Goal: Transaction & Acquisition: Obtain resource

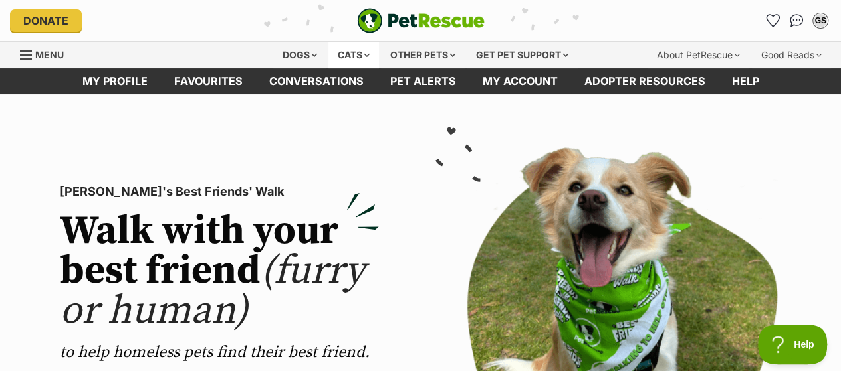
click at [362, 46] on div "Cats" at bounding box center [353, 55] width 51 height 27
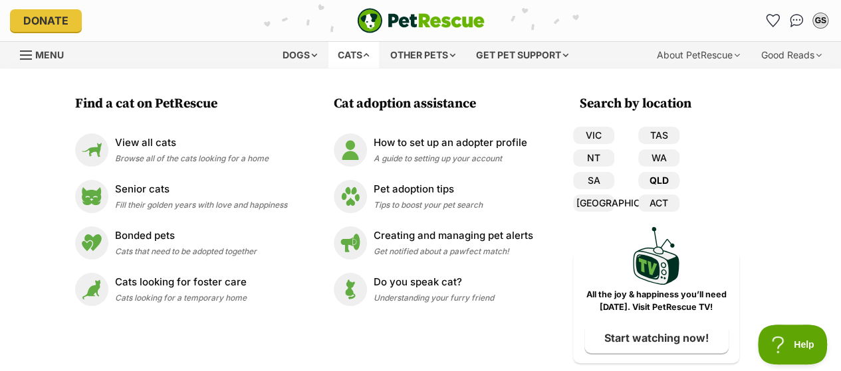
click at [667, 184] on link "QLD" at bounding box center [658, 180] width 41 height 17
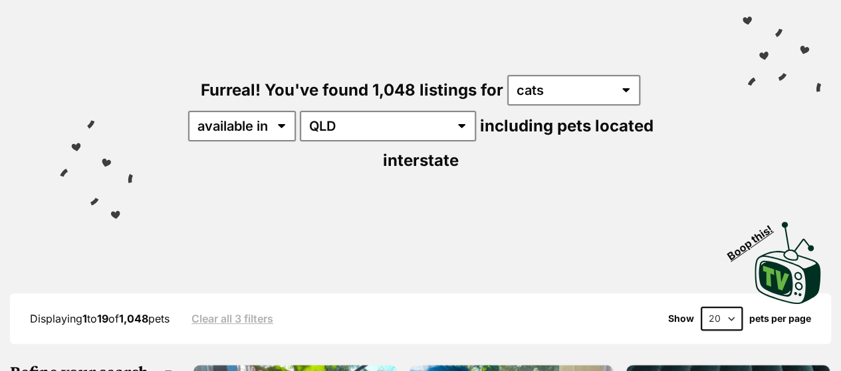
click at [490, 71] on div "Furreal! You've found 1,048 listings for any type of pet cats dogs other pets a…" at bounding box center [420, 101] width 801 height 217
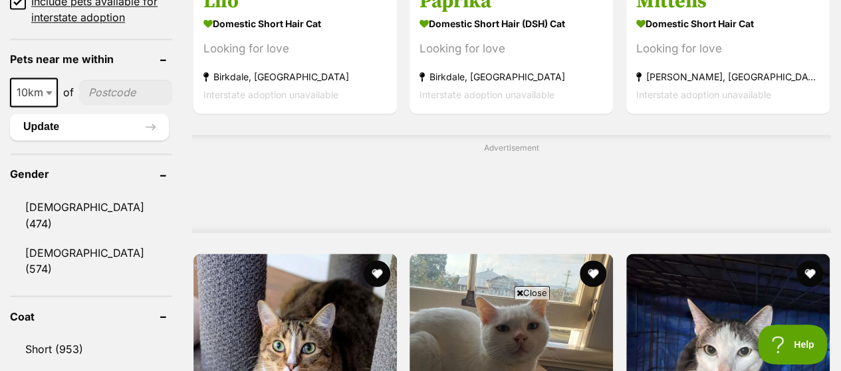
click at [115, 80] on input"] "postcode" at bounding box center [125, 92] width 93 height 25
type input"] "4510"
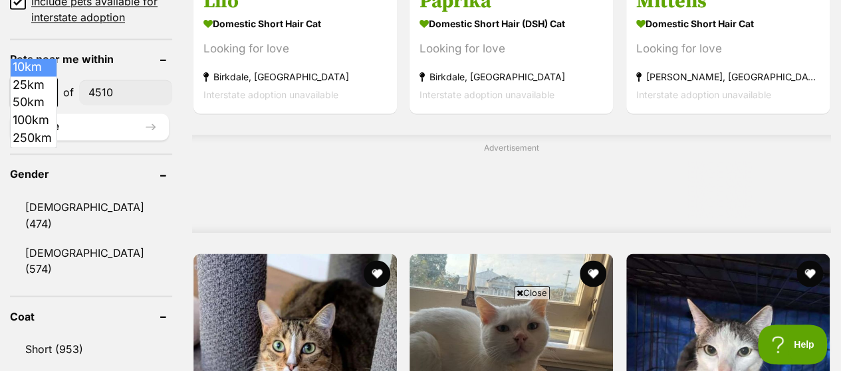
click at [38, 83] on span "10km" at bounding box center [33, 92] width 45 height 19
select select "100"
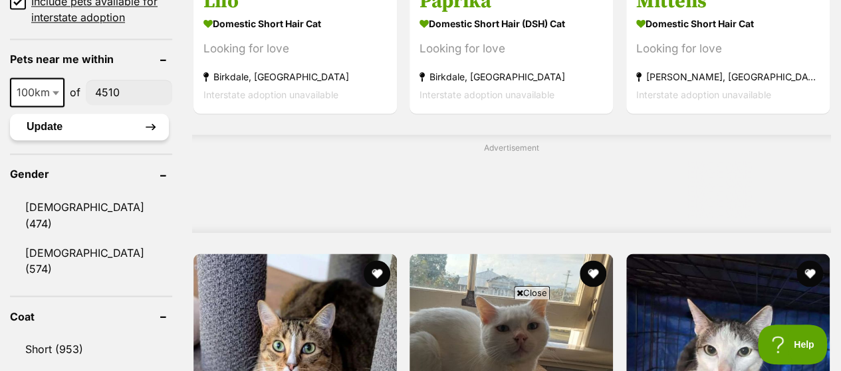
click at [97, 114] on button "Update" at bounding box center [89, 127] width 159 height 27
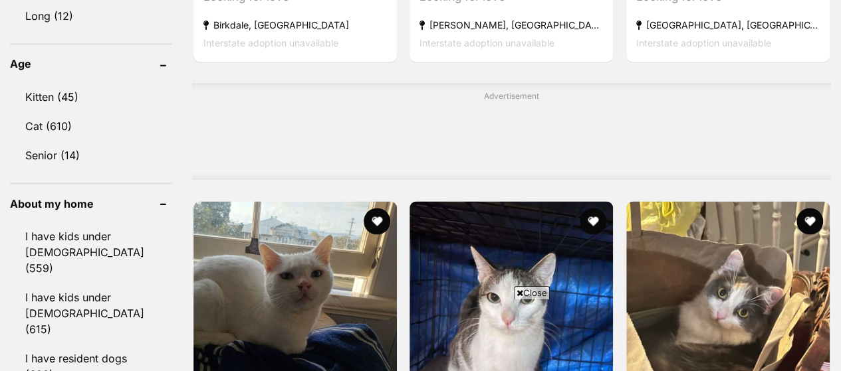
scroll to position [1069, 0]
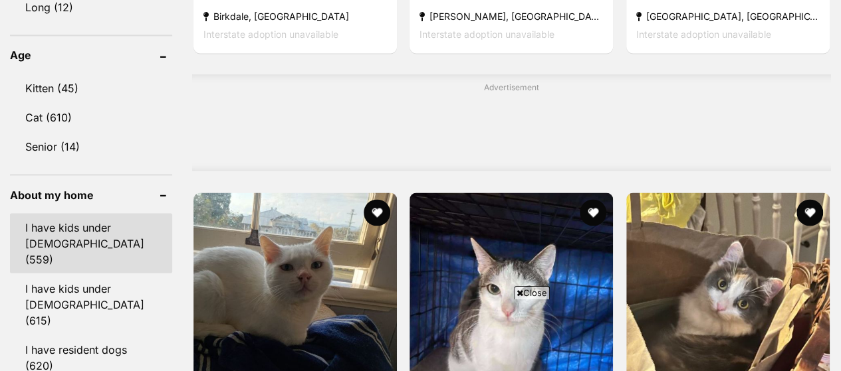
click at [104, 213] on link "I have kids under 5 years old (559)" at bounding box center [91, 243] width 162 height 60
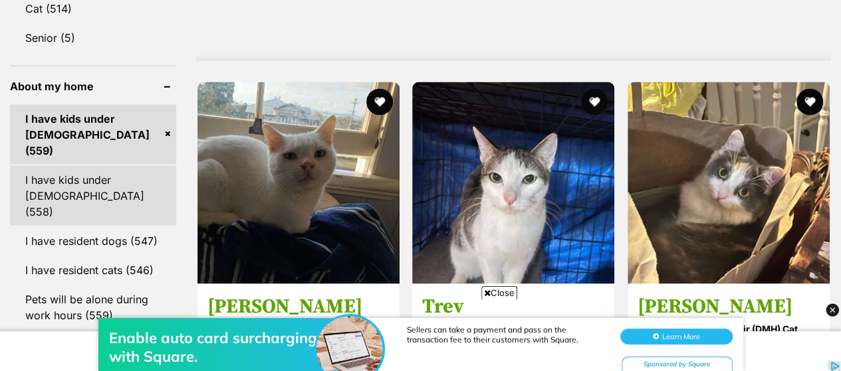
click at [110, 165] on link "I have kids under 12 years old (558)" at bounding box center [93, 195] width 166 height 60
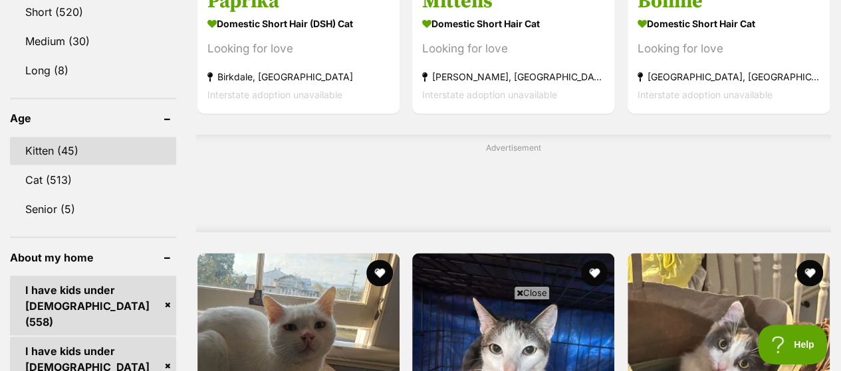
click at [89, 137] on link "Kitten (45)" at bounding box center [93, 151] width 166 height 28
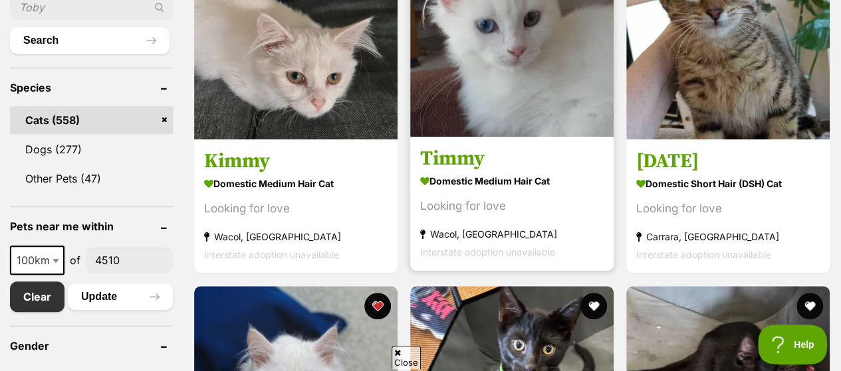
scroll to position [527, 0]
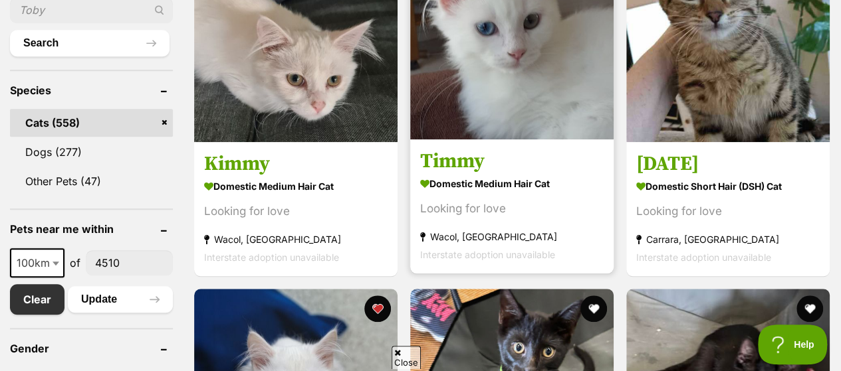
click at [475, 169] on h3 "Timmy" at bounding box center [511, 161] width 183 height 25
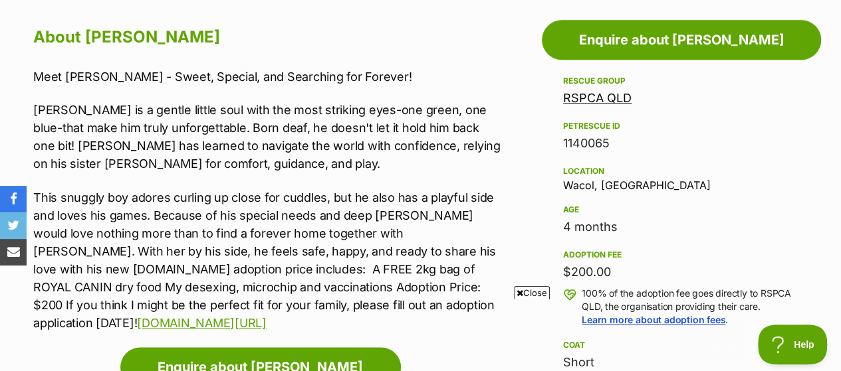
scroll to position [735, 0]
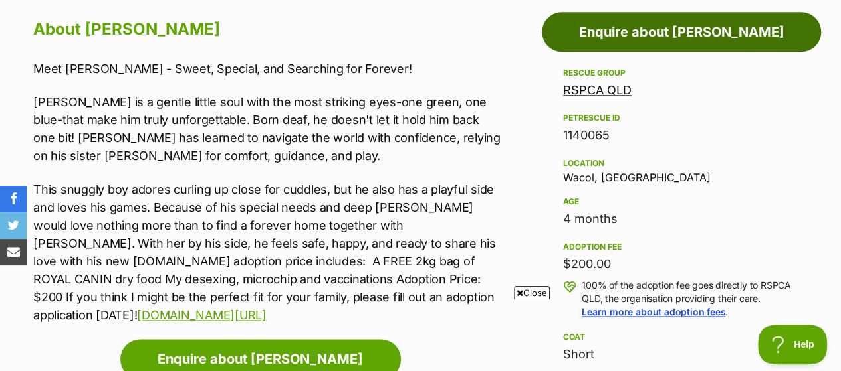
click at [619, 43] on link "Enquire about [PERSON_NAME]" at bounding box center [681, 32] width 279 height 40
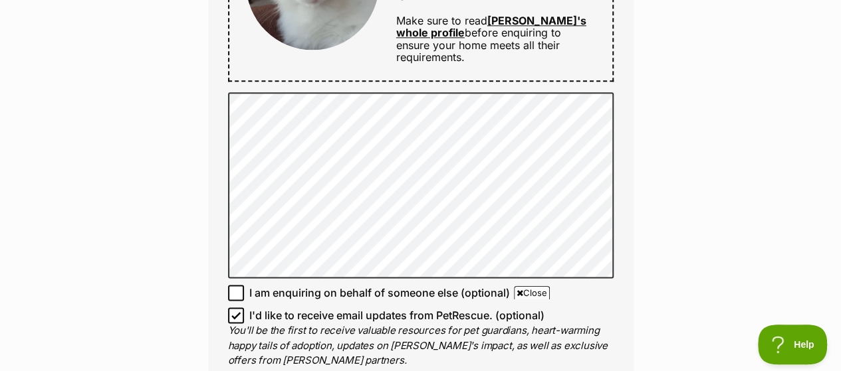
scroll to position [825, 0]
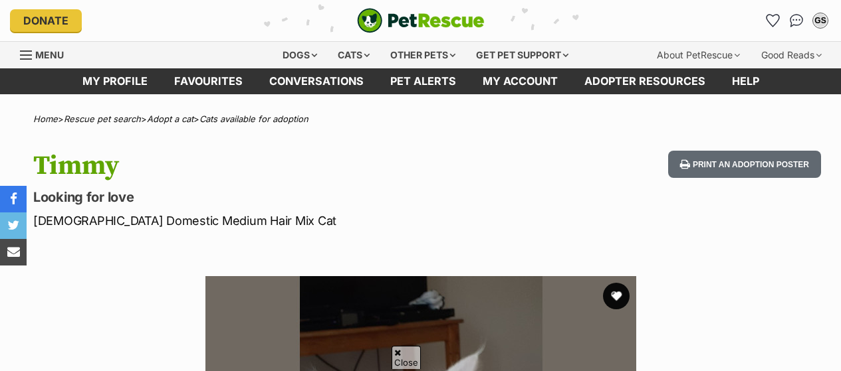
scroll to position [735, 0]
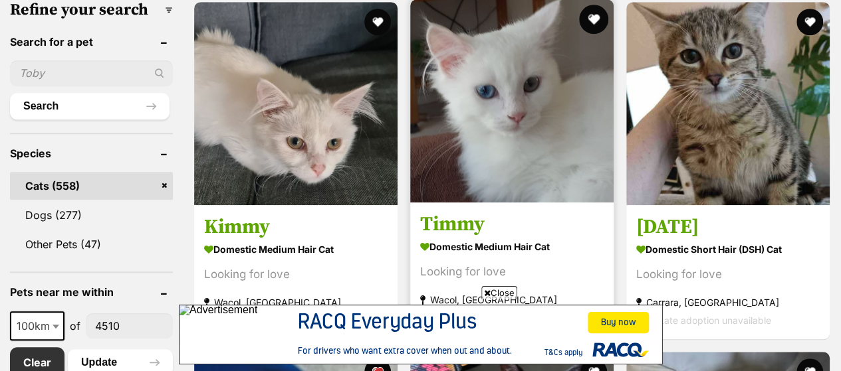
click at [595, 27] on button "favourite" at bounding box center [593, 19] width 29 height 29
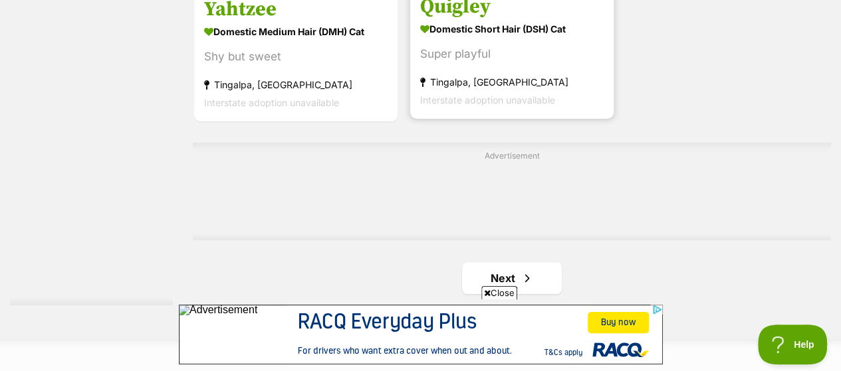
scroll to position [3122, 0]
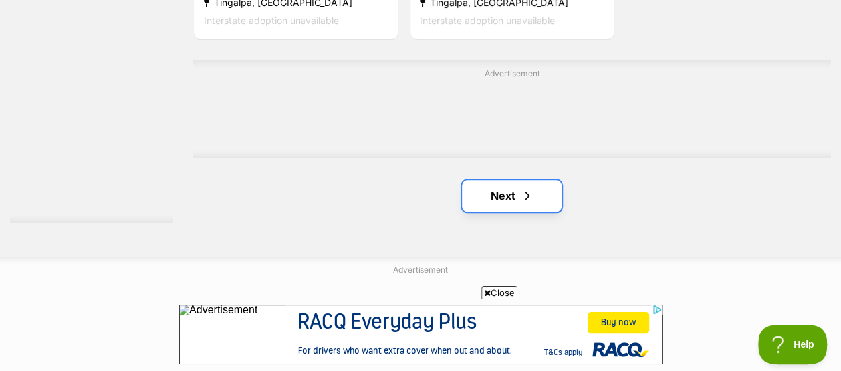
click at [539, 198] on link "Next" at bounding box center [512, 196] width 100 height 32
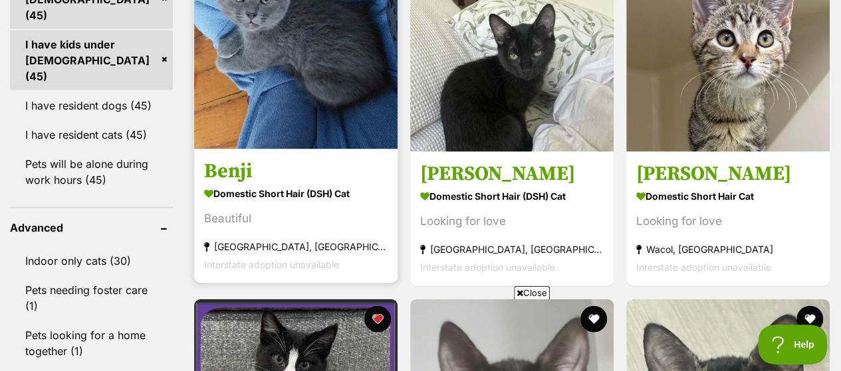
scroll to position [1334, 0]
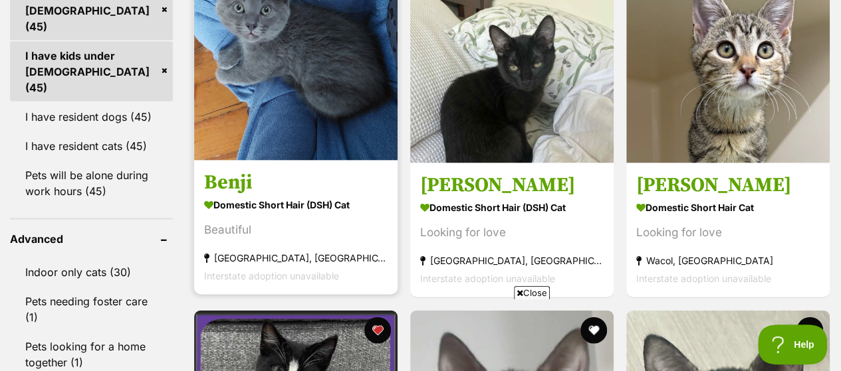
click at [319, 142] on img at bounding box center [295, 58] width 203 height 203
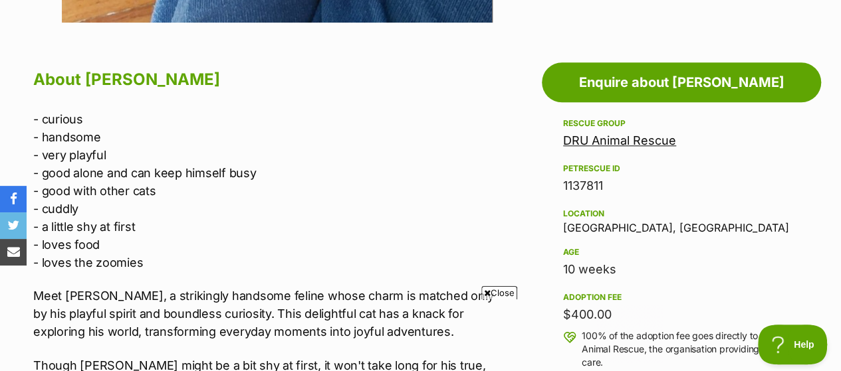
scroll to position [685, 0]
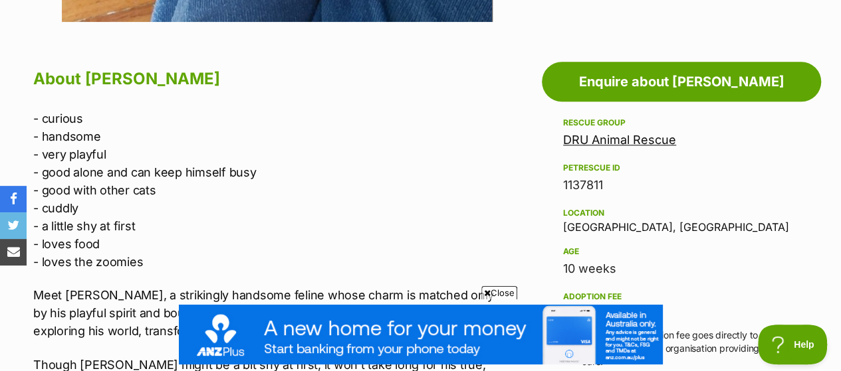
click at [476, 178] on p "- curious - handsome - very playful - good alone and can keep himself busy - go…" at bounding box center [266, 190] width 467 height 161
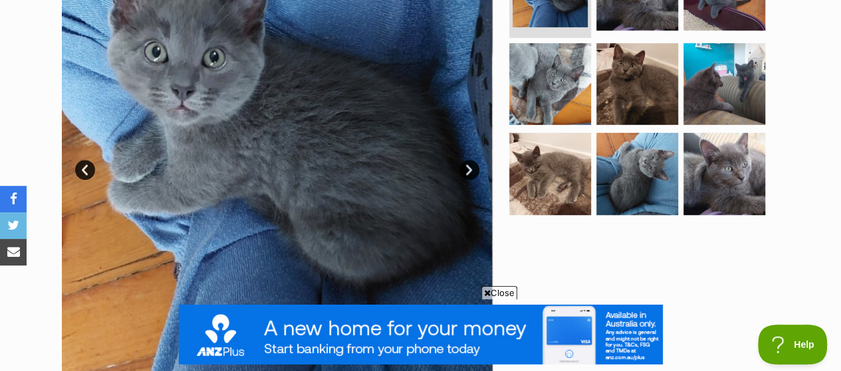
scroll to position [330, 0]
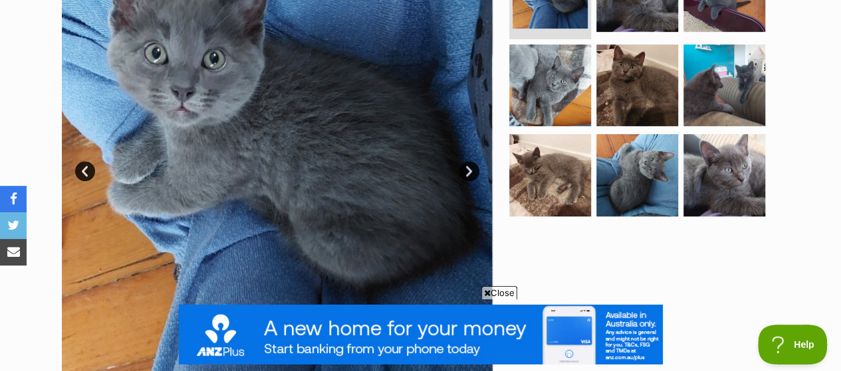
click at [464, 178] on link "Next" at bounding box center [469, 171] width 20 height 20
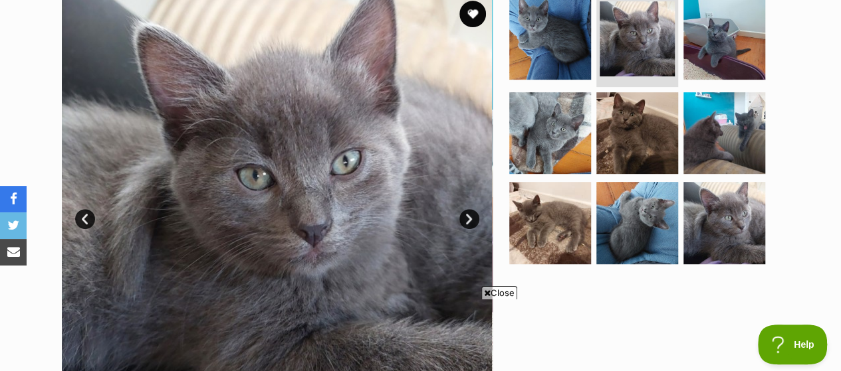
scroll to position [282, 0]
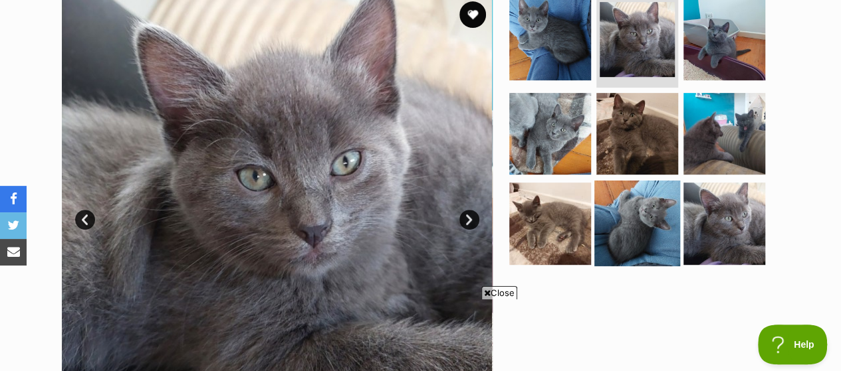
click at [665, 197] on img at bounding box center [637, 224] width 86 height 86
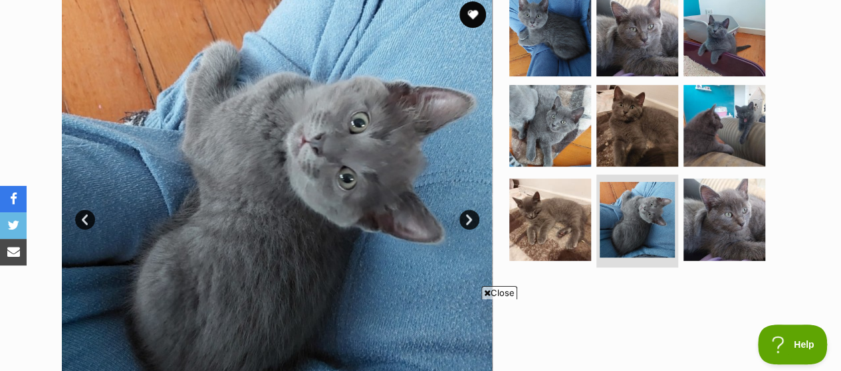
click at [464, 221] on link "Next" at bounding box center [469, 220] width 20 height 20
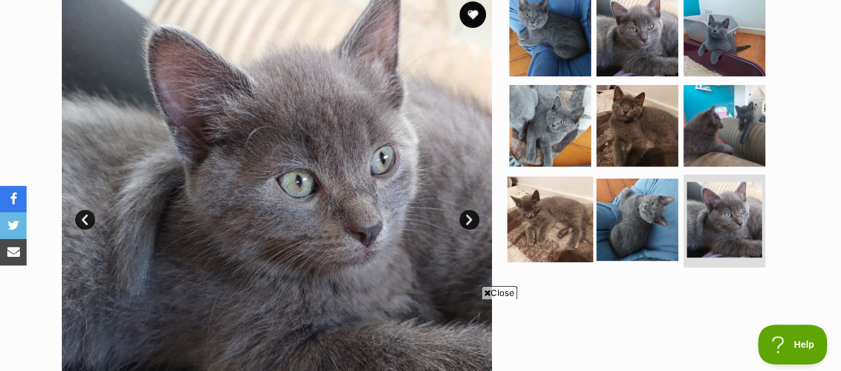
click at [539, 216] on img at bounding box center [550, 220] width 86 height 86
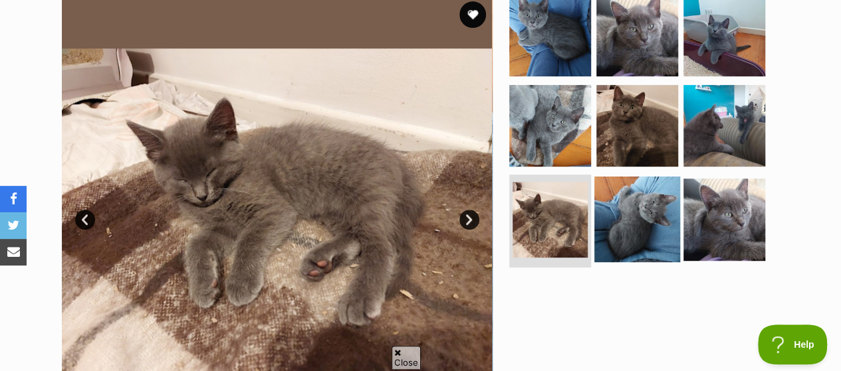
scroll to position [0, 0]
click at [615, 211] on img at bounding box center [637, 220] width 86 height 86
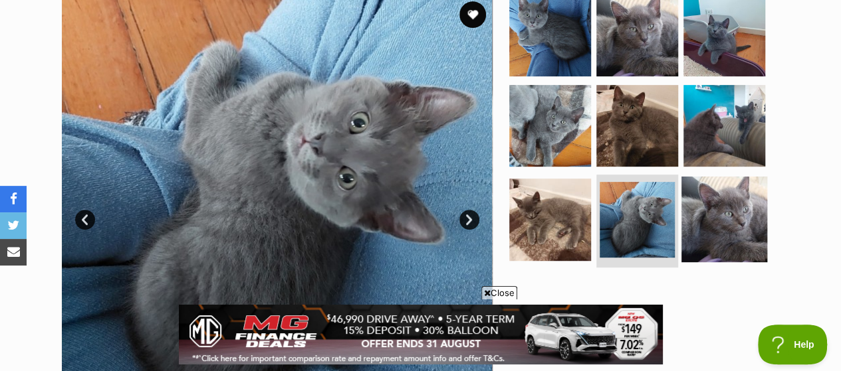
click at [702, 207] on img at bounding box center [724, 220] width 86 height 86
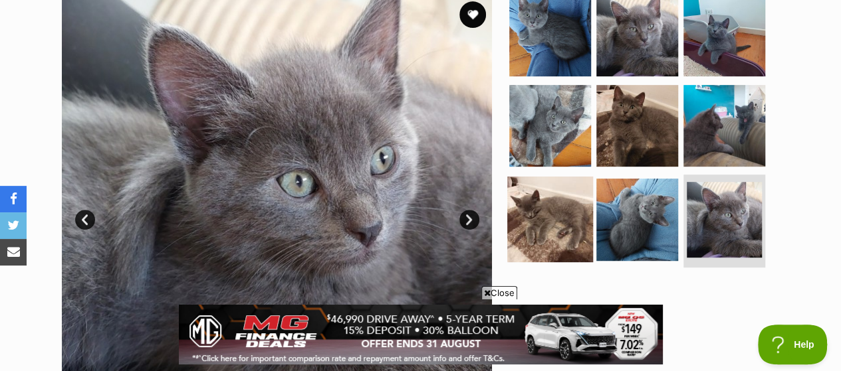
click at [537, 211] on img at bounding box center [550, 220] width 86 height 86
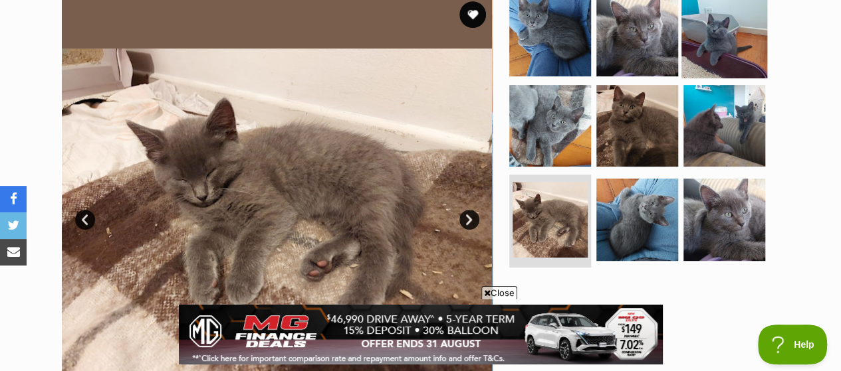
click at [720, 23] on img at bounding box center [724, 36] width 86 height 86
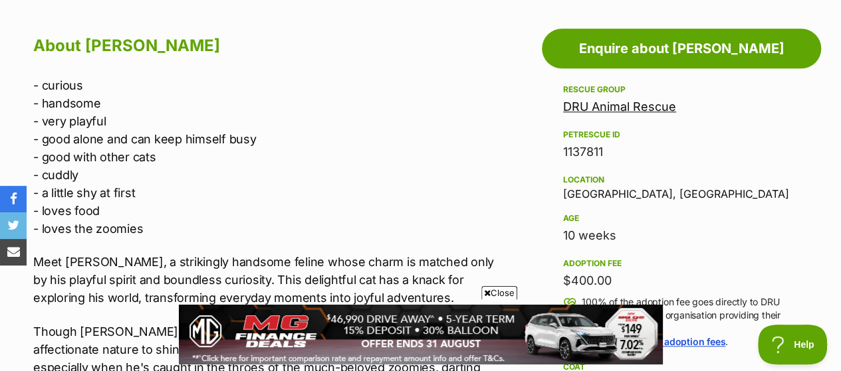
scroll to position [719, 0]
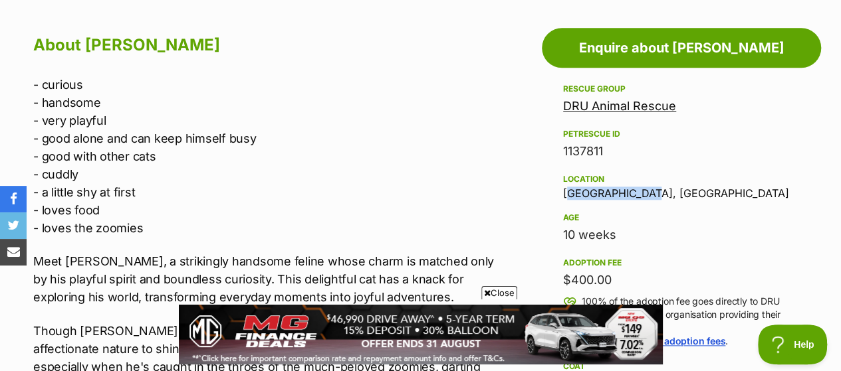
drag, startPoint x: 637, startPoint y: 189, endPoint x: 560, endPoint y: 195, distance: 77.3
click at [560, 195] on aside "Rescue group DRU Animal Rescue PetRescue ID 1137811 Location Carina Heights, QL…" at bounding box center [681, 371] width 279 height 581
click at [694, 179] on div "Location" at bounding box center [681, 179] width 237 height 11
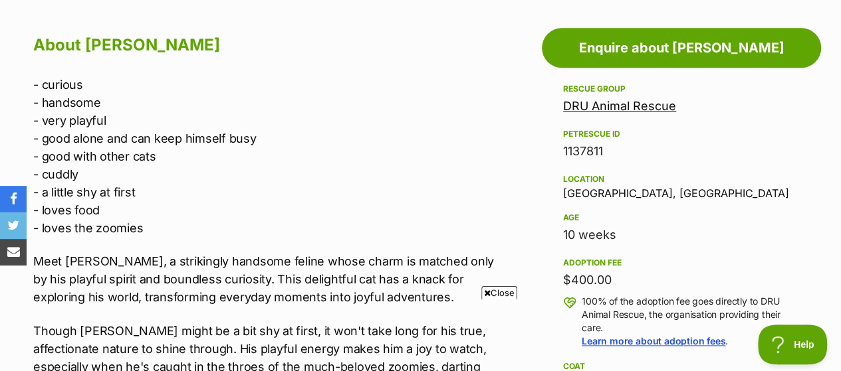
click at [647, 108] on link "DRU Animal Rescue" at bounding box center [619, 106] width 113 height 14
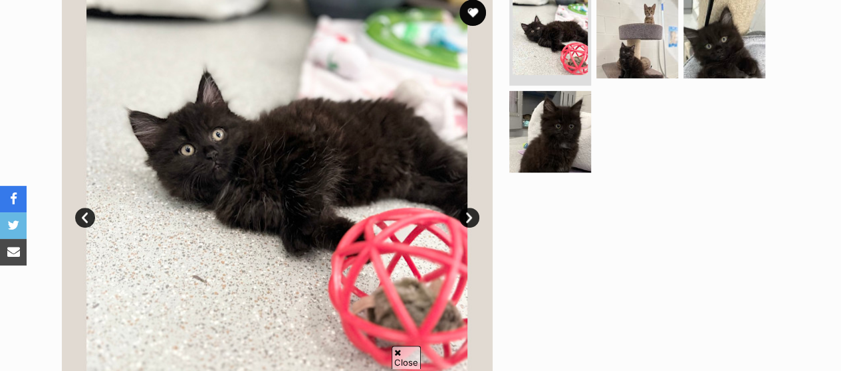
click at [461, 220] on link "Next" at bounding box center [469, 218] width 20 height 20
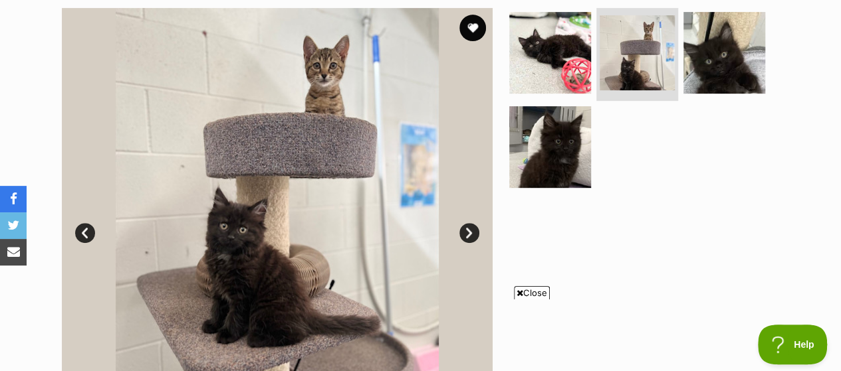
click at [472, 239] on link "Next" at bounding box center [469, 233] width 20 height 20
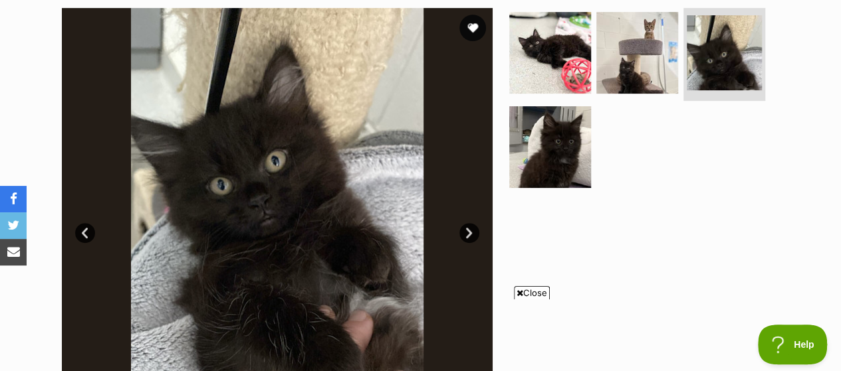
click at [472, 239] on link "Next" at bounding box center [469, 233] width 20 height 20
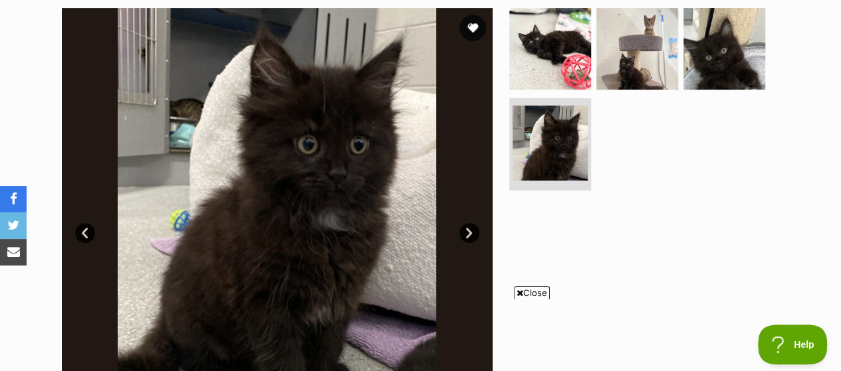
click at [472, 239] on link "Next" at bounding box center [469, 233] width 20 height 20
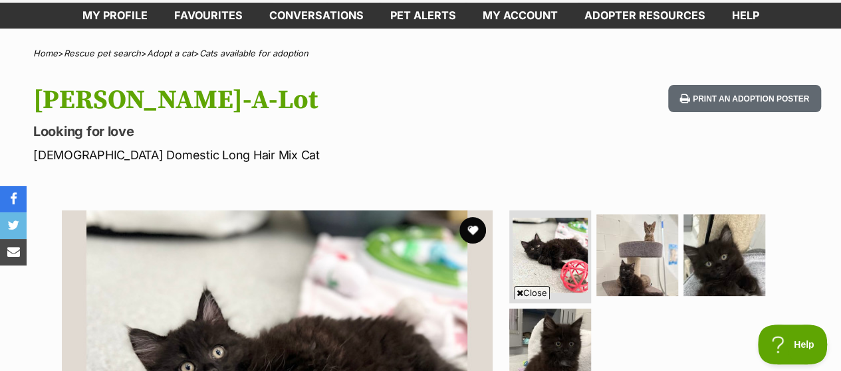
scroll to position [66, 0]
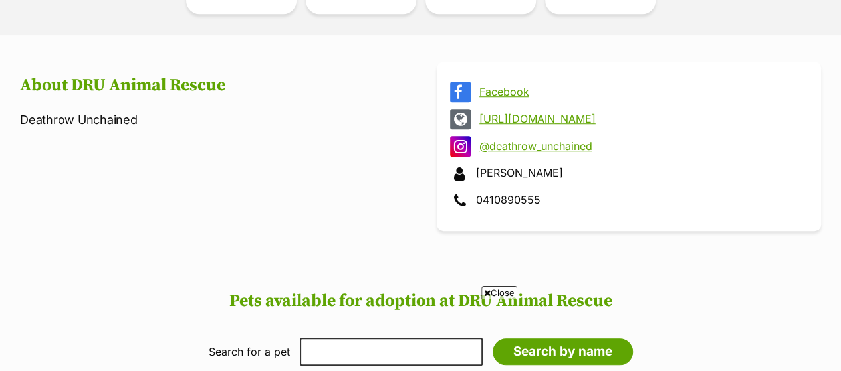
click at [501, 95] on link "Facebook" at bounding box center [640, 92] width 323 height 12
click at [569, 115] on link "https://www.deathrowunchained.org/adoptions" at bounding box center [640, 119] width 323 height 12
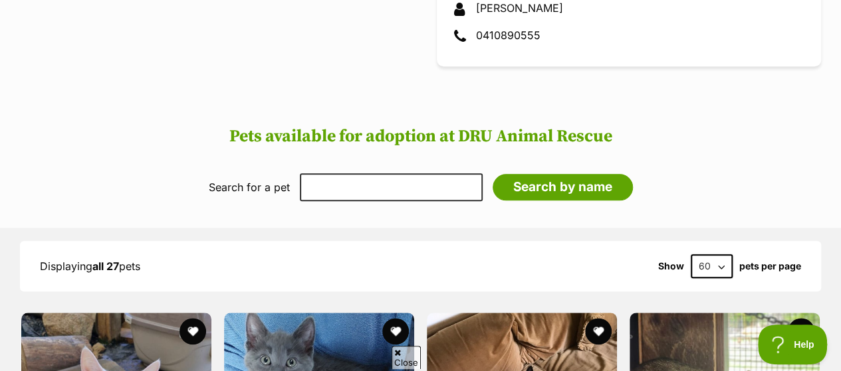
scroll to position [631, 0]
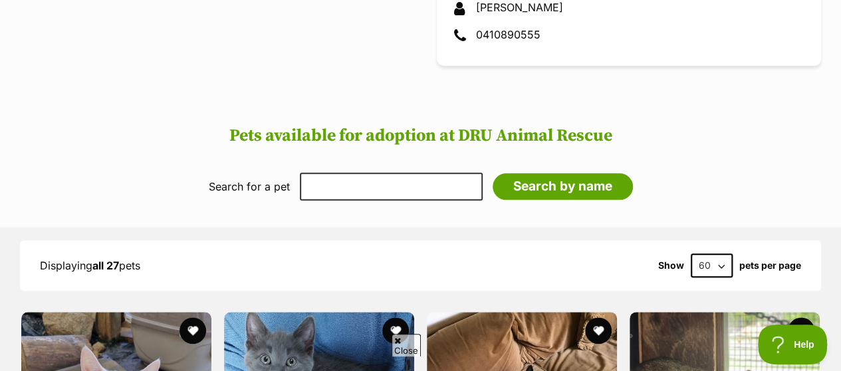
click at [407, 144] on h2 "Pets available for adoption at DRU Animal Rescue" at bounding box center [420, 136] width 814 height 20
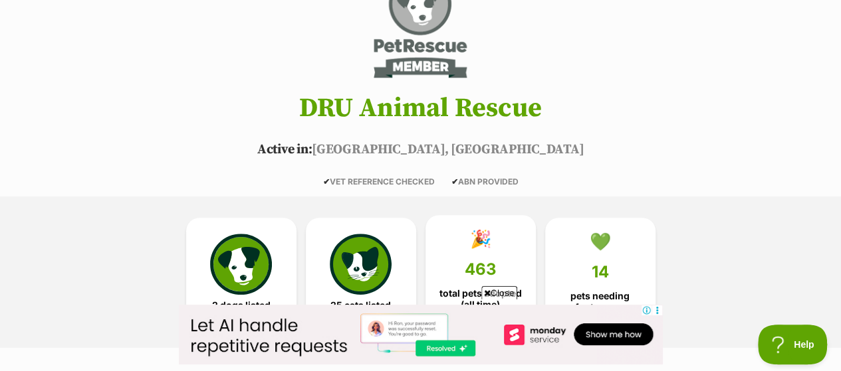
scroll to position [150, 0]
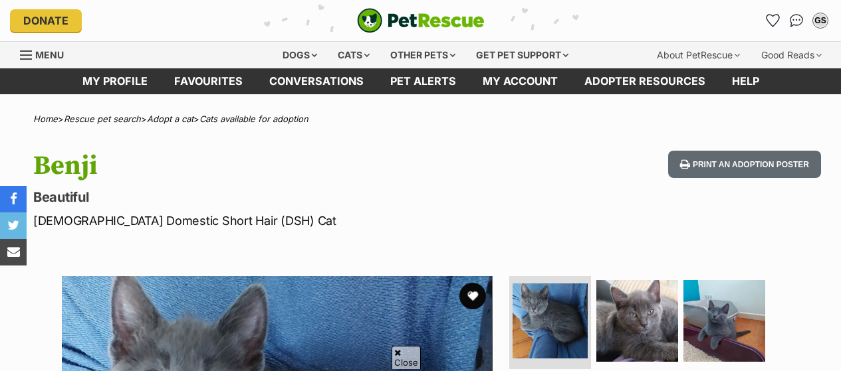
scroll to position [719, 0]
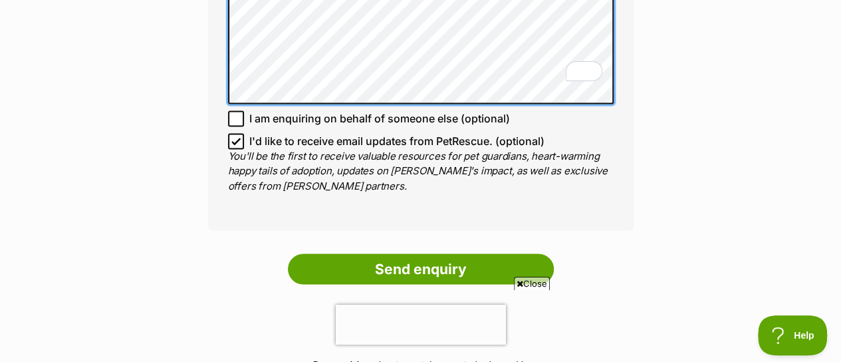
scroll to position [1018, 0]
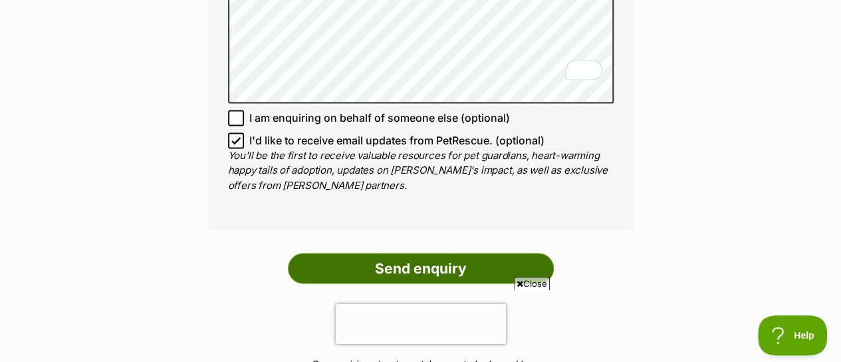
click at [472, 253] on input "Send enquiry" at bounding box center [421, 268] width 266 height 31
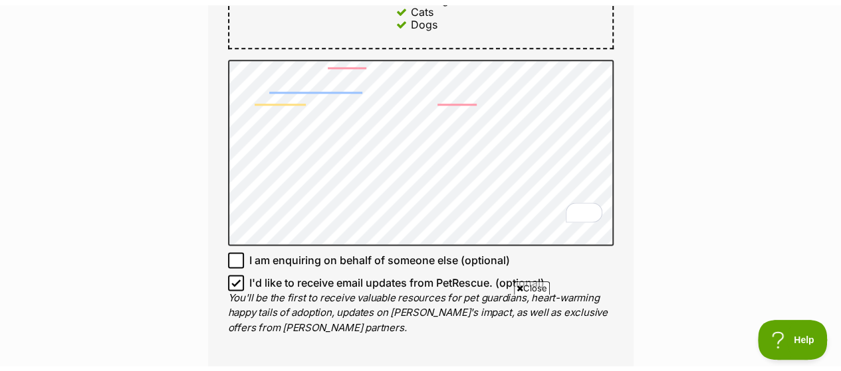
scroll to position [880, 0]
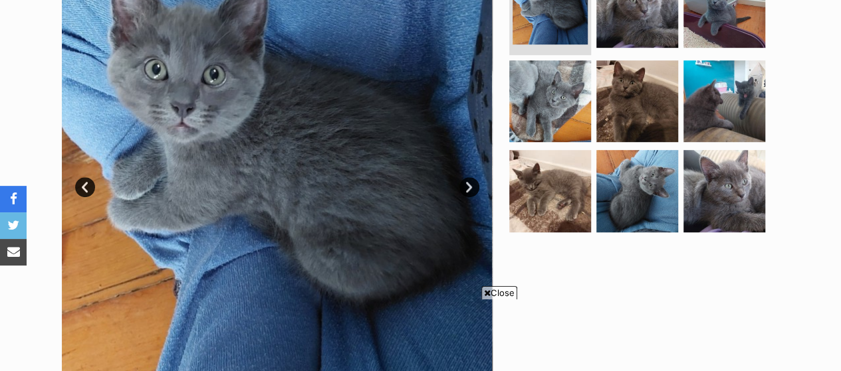
click at [461, 164] on img at bounding box center [277, 177] width 431 height 431
click at [471, 194] on link "Next" at bounding box center [469, 187] width 20 height 20
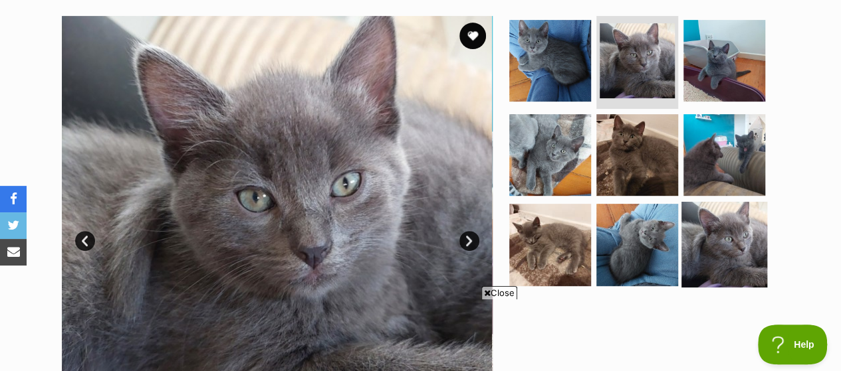
click at [739, 245] on img at bounding box center [724, 245] width 86 height 86
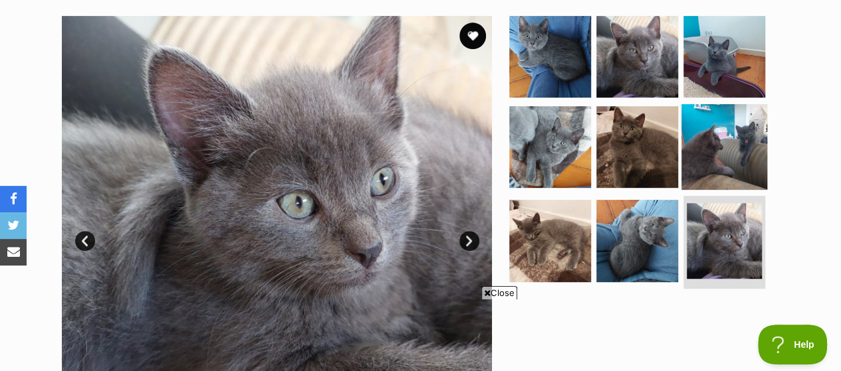
click at [737, 156] on img at bounding box center [724, 147] width 86 height 86
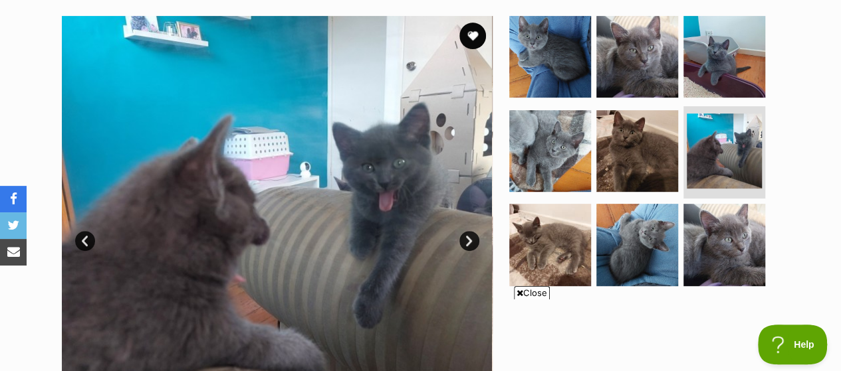
click at [467, 243] on link "Next" at bounding box center [469, 241] width 20 height 20
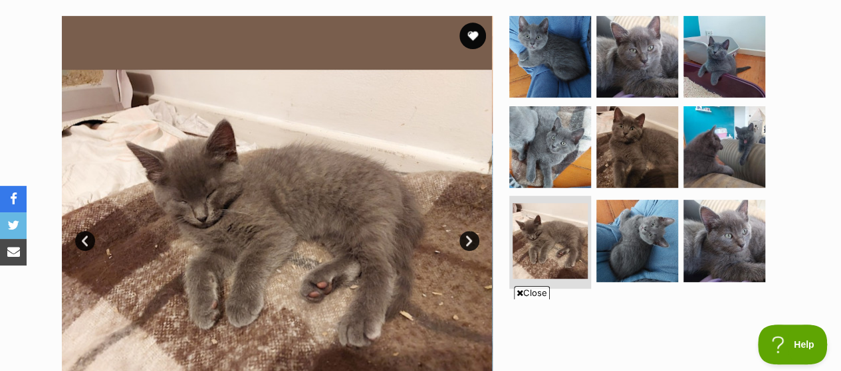
click at [467, 243] on link "Next" at bounding box center [469, 241] width 20 height 20
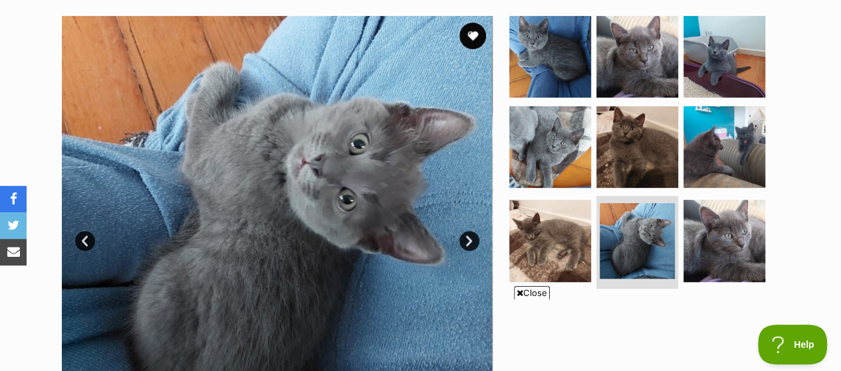
click at [467, 243] on link "Next" at bounding box center [469, 241] width 20 height 20
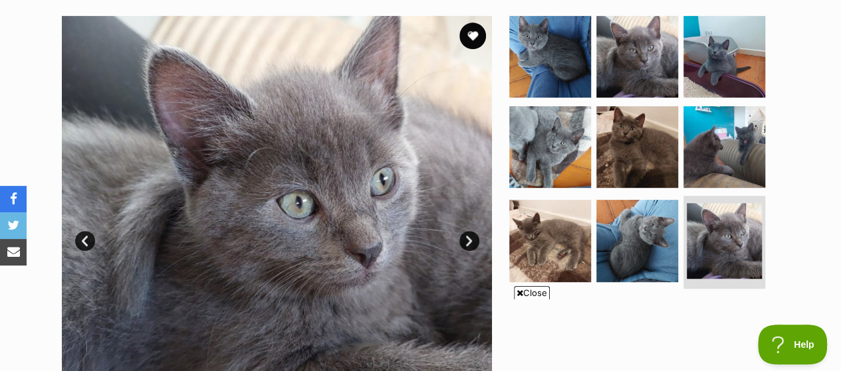
click at [467, 243] on link "Next" at bounding box center [469, 241] width 20 height 20
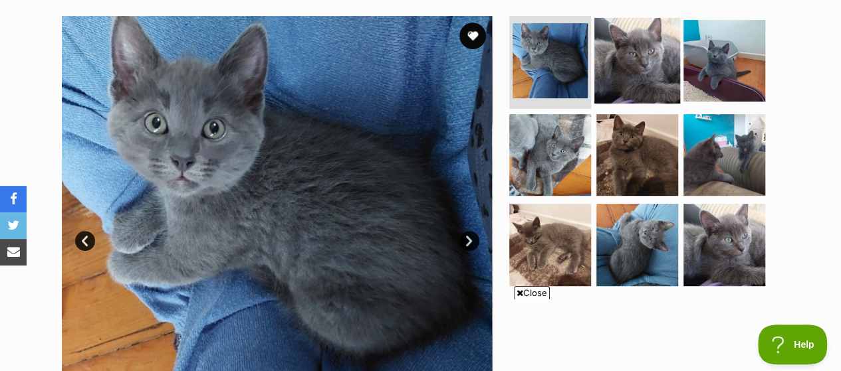
click at [616, 64] on img at bounding box center [637, 61] width 86 height 86
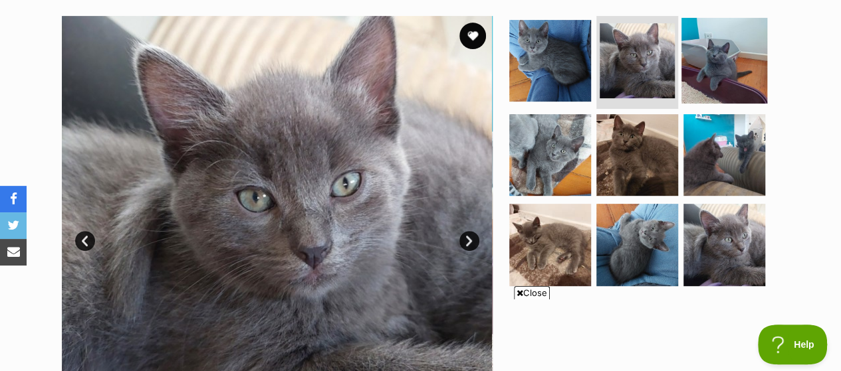
click at [711, 53] on img at bounding box center [724, 61] width 86 height 86
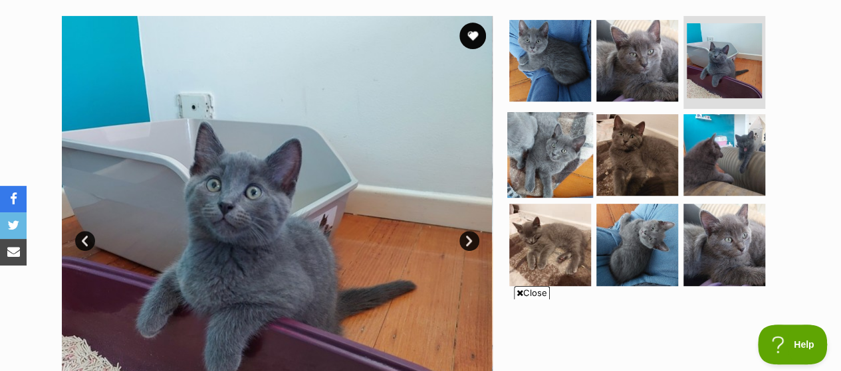
click at [538, 156] on img at bounding box center [550, 155] width 86 height 86
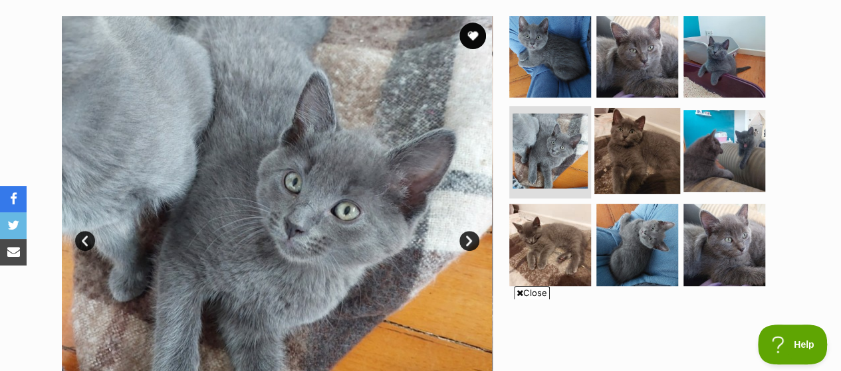
click at [615, 151] on img at bounding box center [637, 151] width 86 height 86
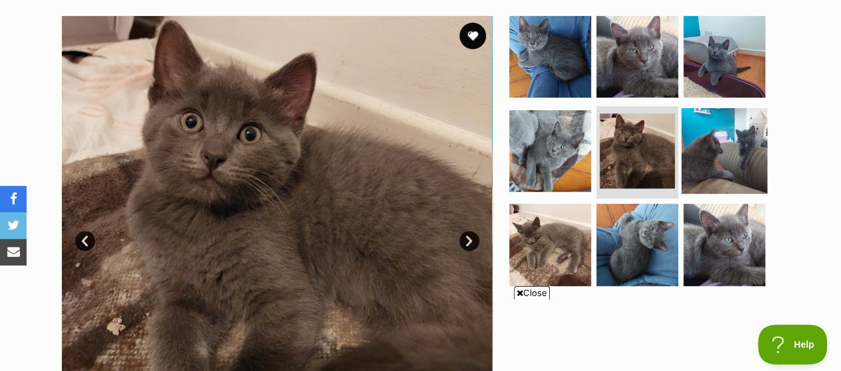
click at [730, 136] on img at bounding box center [724, 151] width 86 height 86
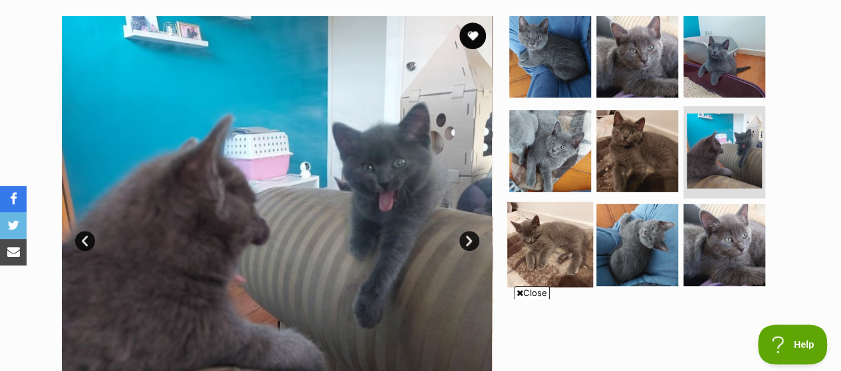
click at [571, 249] on img at bounding box center [550, 245] width 86 height 86
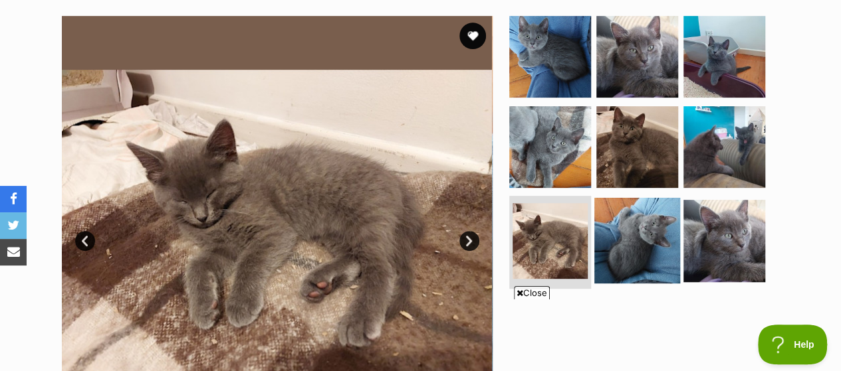
click at [646, 229] on img at bounding box center [637, 241] width 86 height 86
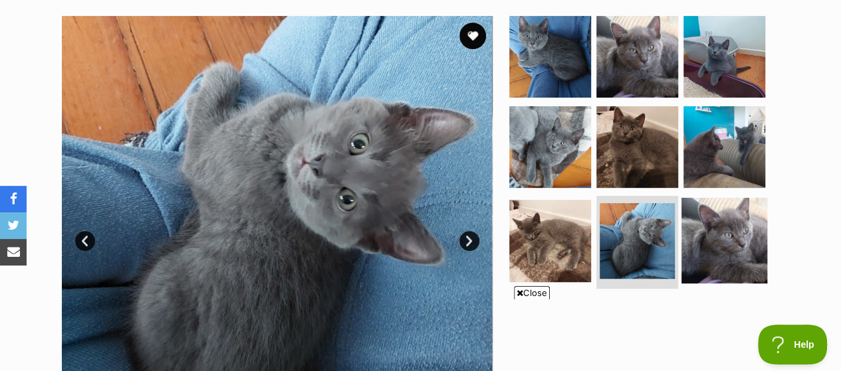
click at [756, 224] on img at bounding box center [724, 241] width 86 height 86
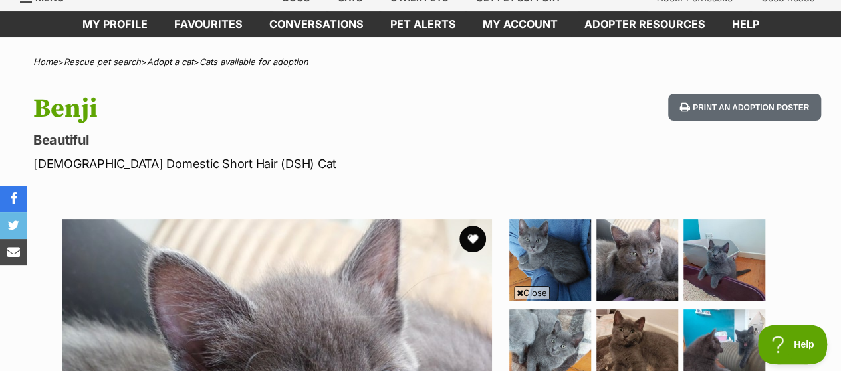
scroll to position [72, 0]
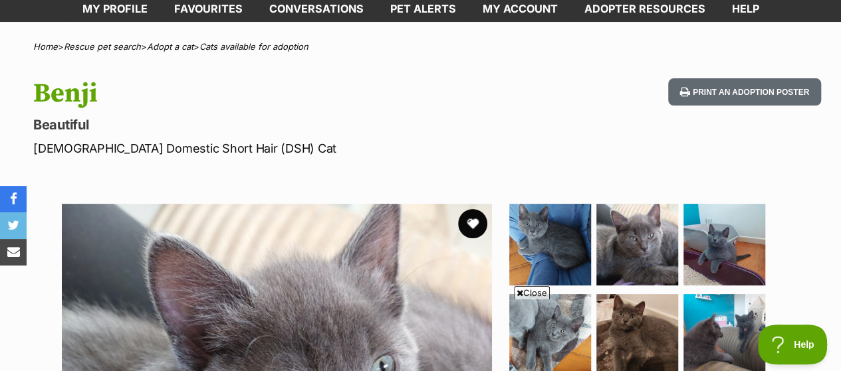
click at [475, 223] on button "favourite" at bounding box center [472, 223] width 29 height 29
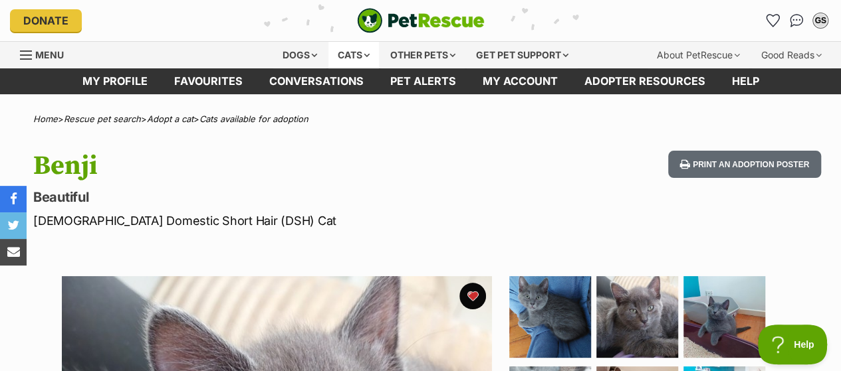
click at [350, 54] on div "Cats" at bounding box center [353, 55] width 51 height 27
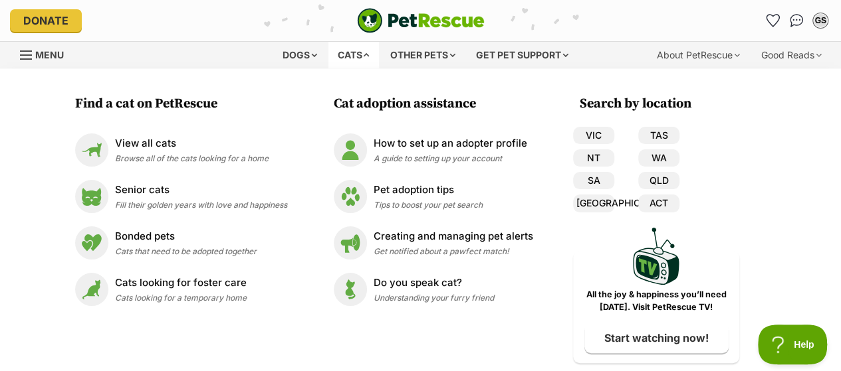
click at [284, 31] on div "PetRescue home" at bounding box center [421, 20] width 274 height 25
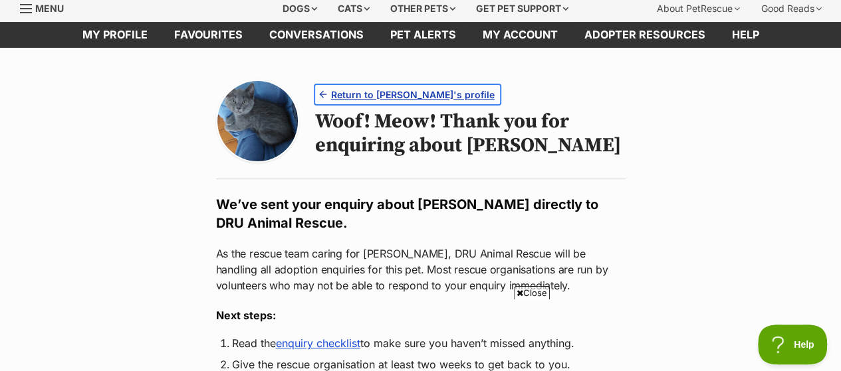
click at [370, 88] on span "Return to Benji's profile" at bounding box center [412, 95] width 163 height 14
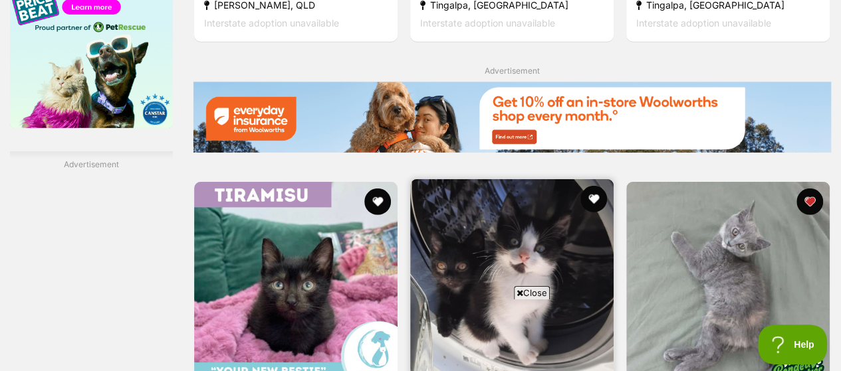
scroll to position [1941, 0]
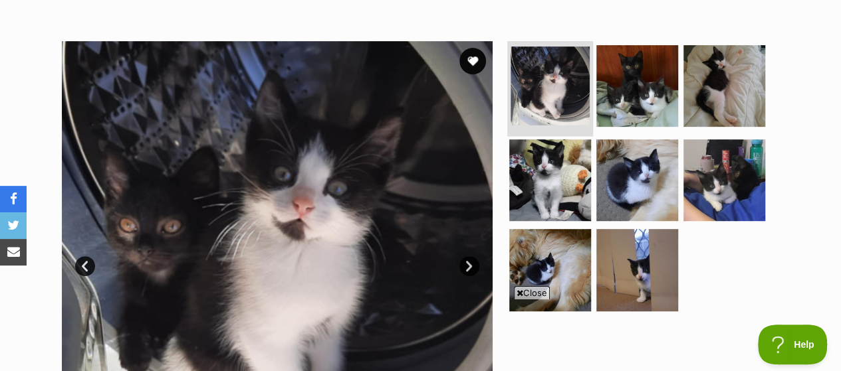
click at [562, 116] on img at bounding box center [549, 86] width 79 height 79
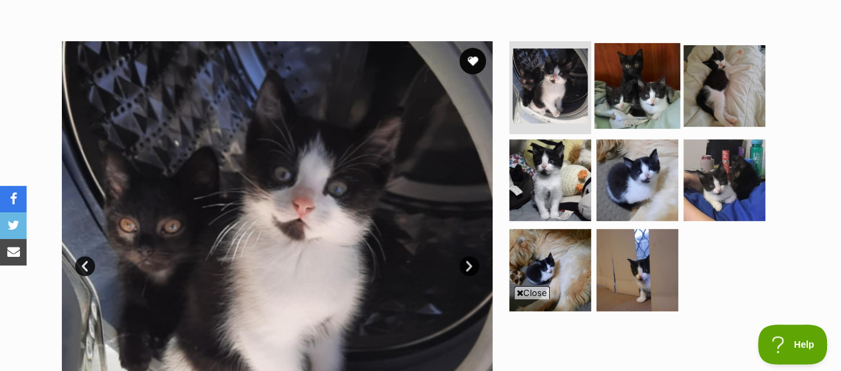
click at [646, 107] on img at bounding box center [637, 86] width 86 height 86
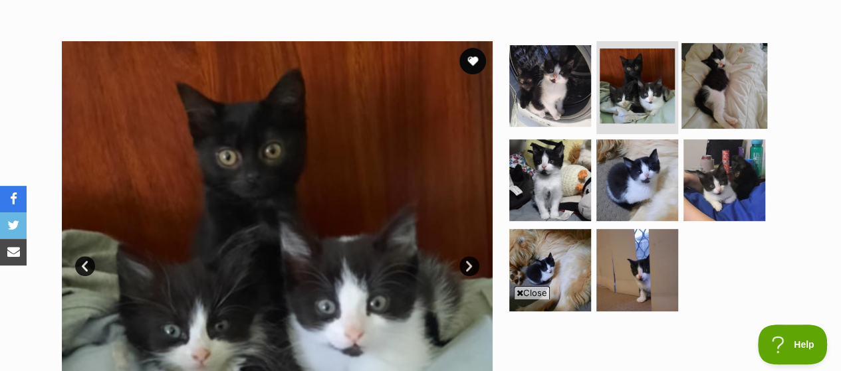
click at [711, 115] on img at bounding box center [724, 86] width 86 height 86
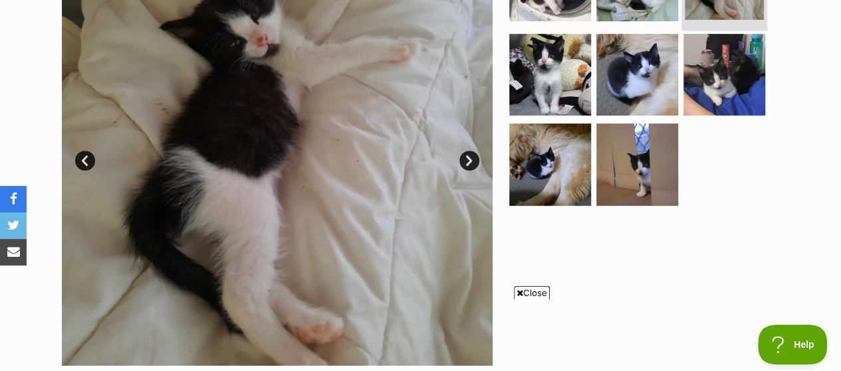
click at [711, 115] on ul at bounding box center [642, 75] width 272 height 278
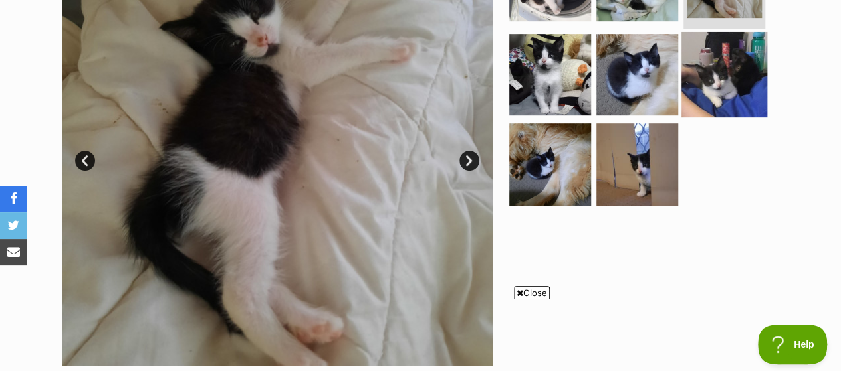
click at [715, 80] on img at bounding box center [724, 74] width 86 height 86
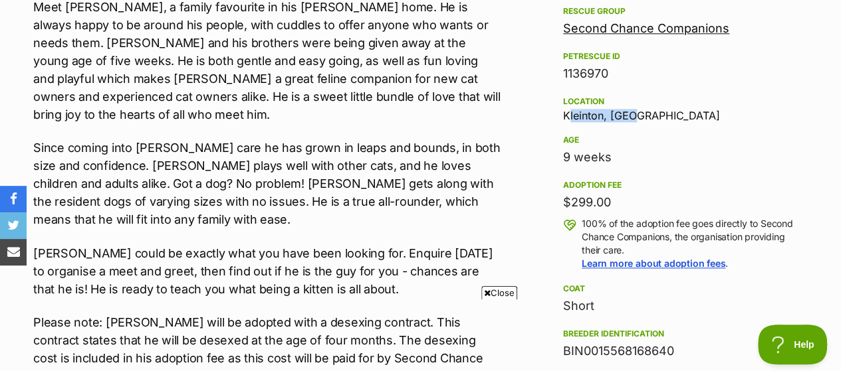
drag, startPoint x: 635, startPoint y: 117, endPoint x: 556, endPoint y: 111, distance: 80.0
click at [556, 111] on aside "Rescue group Second Chance Companions PetRescue ID 1136970 Location Kleinton, Q…" at bounding box center [681, 271] width 279 height 536
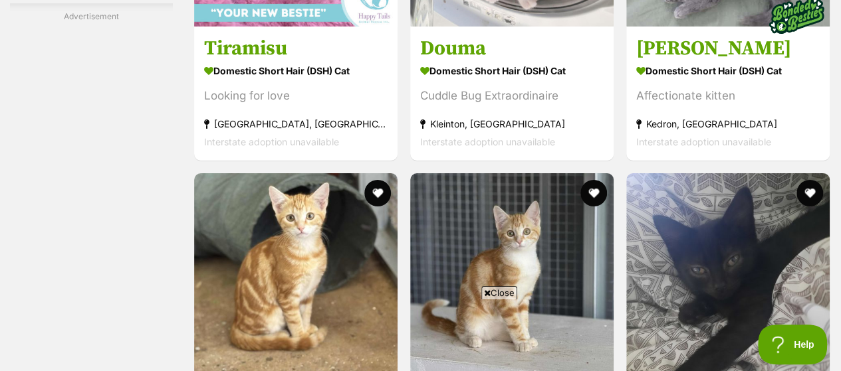
scroll to position [2317, 0]
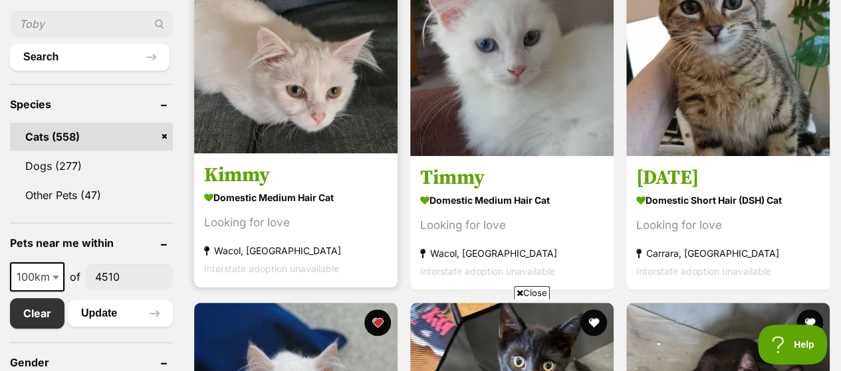
scroll to position [514, 0]
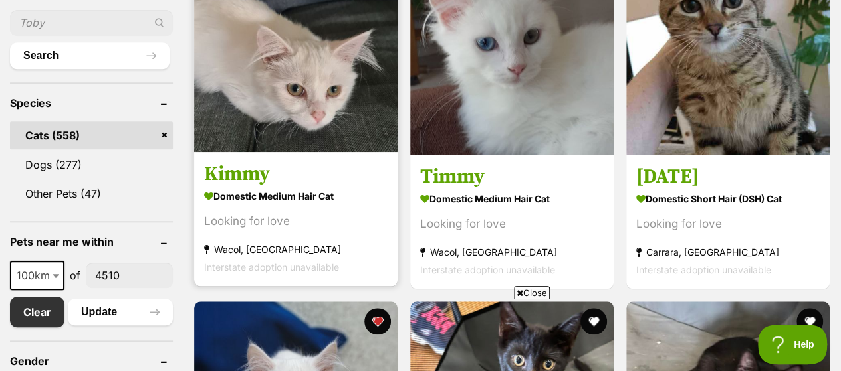
click at [295, 144] on img at bounding box center [295, 50] width 203 height 203
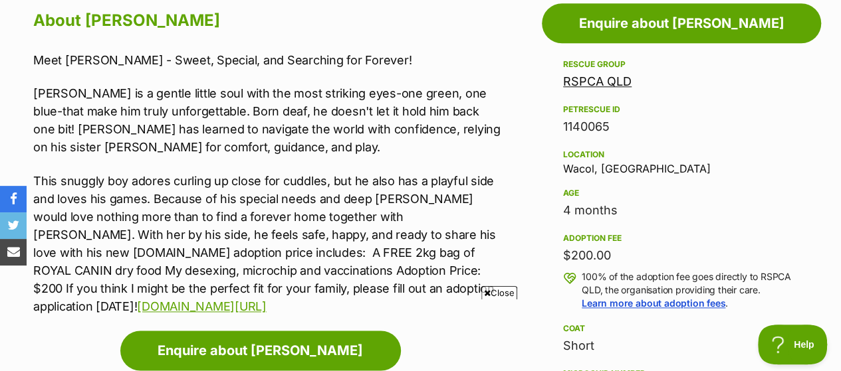
scroll to position [744, 0]
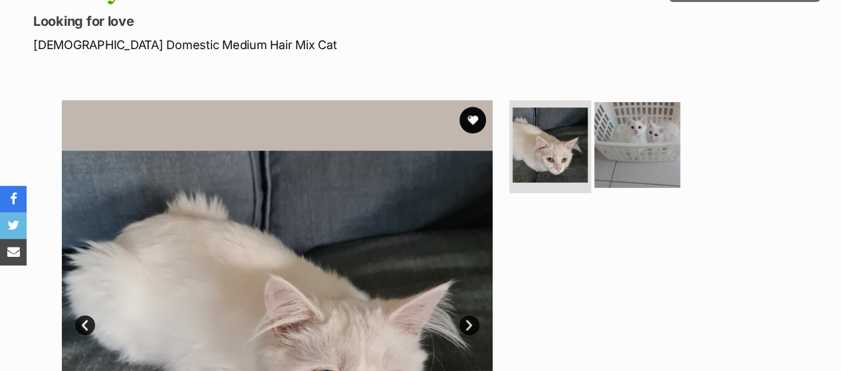
scroll to position [176, 0]
click at [625, 165] on img at bounding box center [637, 145] width 86 height 86
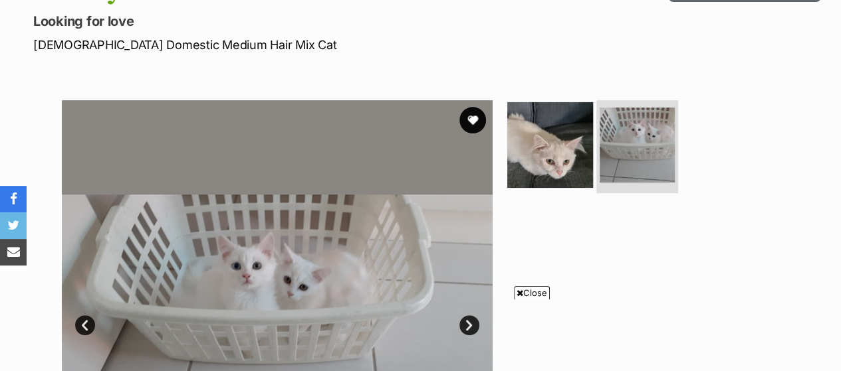
click at [559, 102] on img at bounding box center [550, 145] width 86 height 86
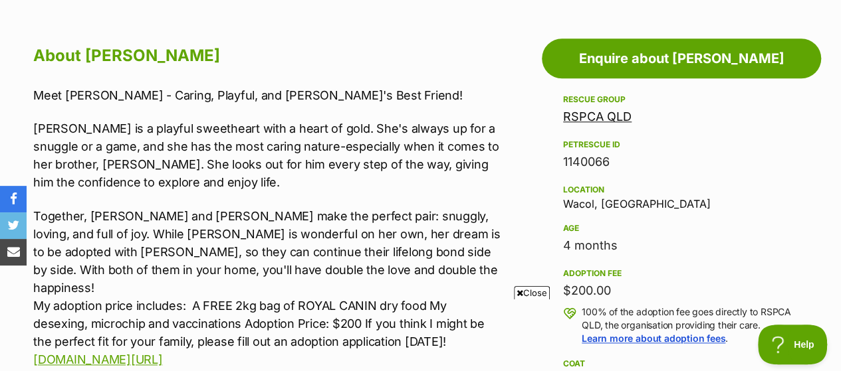
scroll to position [709, 0]
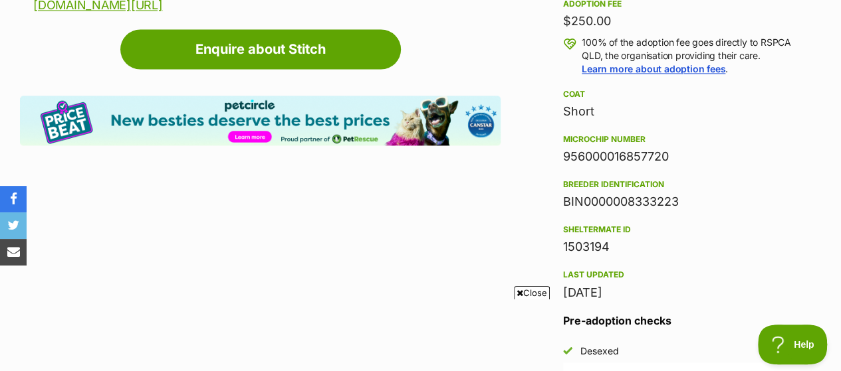
scroll to position [1027, 0]
